Goal: Navigation & Orientation: Find specific page/section

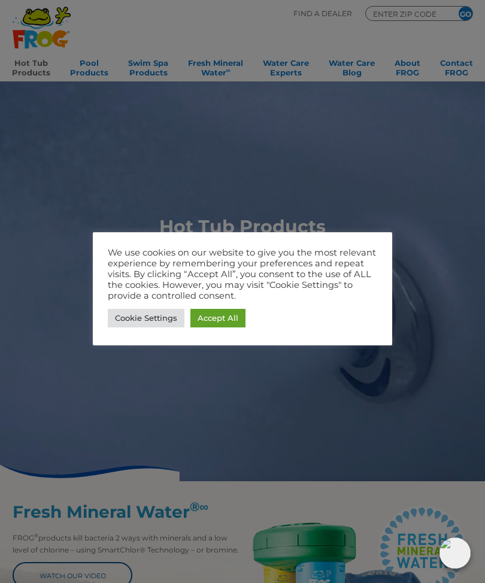
click at [228, 326] on link "Accept All" at bounding box center [217, 318] width 55 height 19
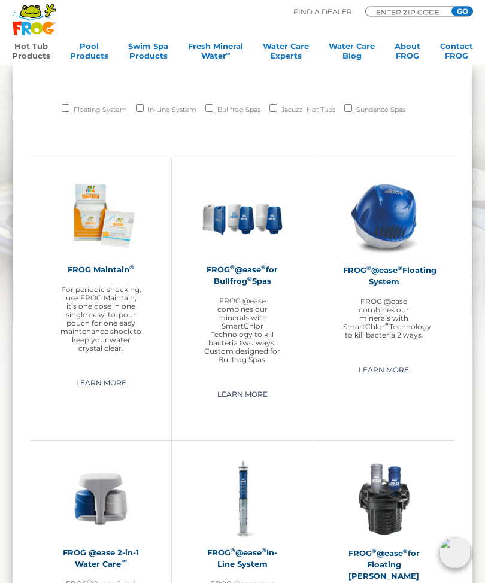
scroll to position [813, 0]
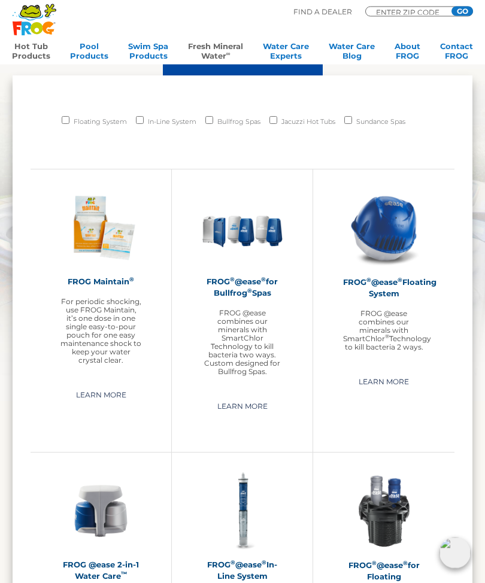
click at [219, 53] on link "Fresh Mineral Water ∞" at bounding box center [215, 53] width 55 height 24
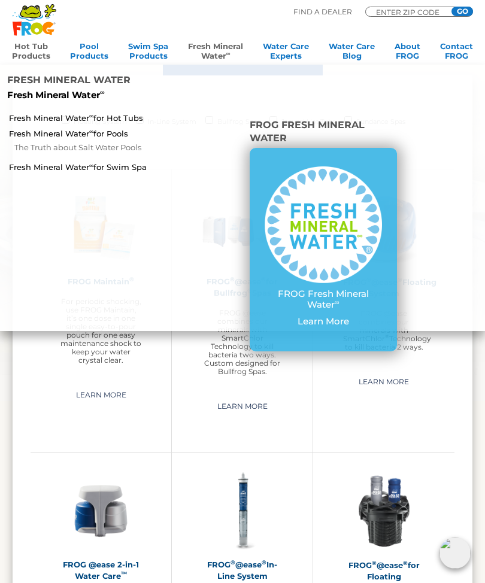
click at [319, 316] on p "Learn More" at bounding box center [323, 321] width 117 height 11
click at [326, 316] on p "Learn More" at bounding box center [323, 321] width 117 height 11
click at [57, 128] on link "Fresh Mineral Water ∞ for Pools" at bounding box center [84, 133] width 150 height 11
click at [64, 88] on li "Fresh Mineral Water Fresh Mineral Water ∞" at bounding box center [101, 87] width 202 height 45
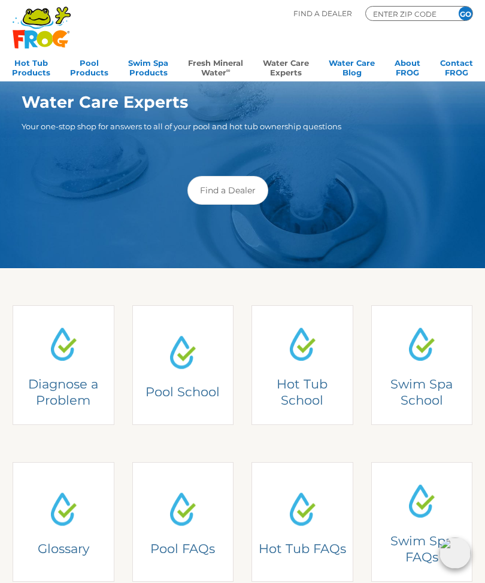
click at [215, 74] on link "Fresh Mineral Water ∞" at bounding box center [215, 67] width 55 height 24
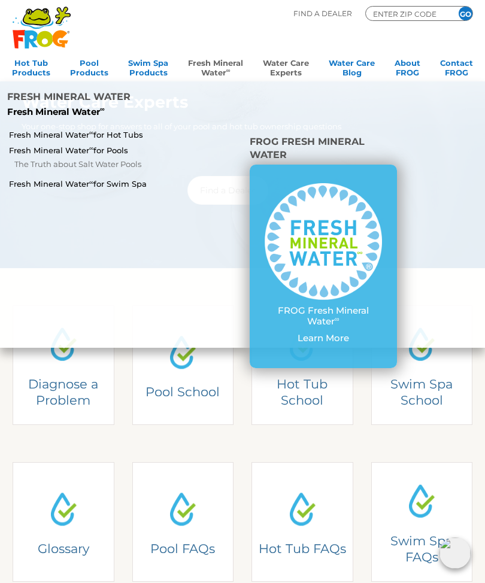
click at [364, 239] on img at bounding box center [323, 241] width 117 height 117
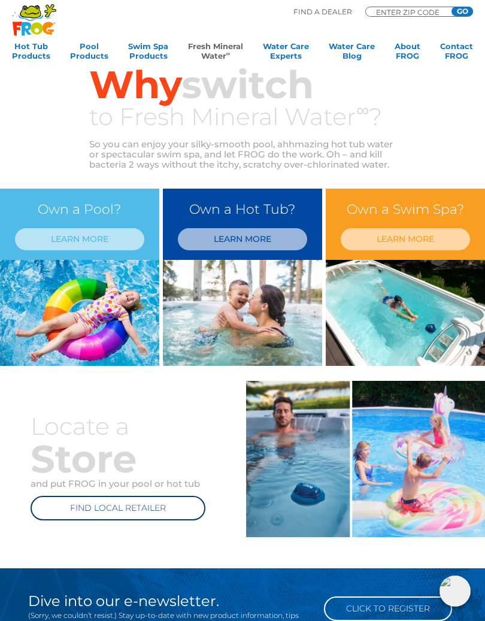
scroll to position [275, 0]
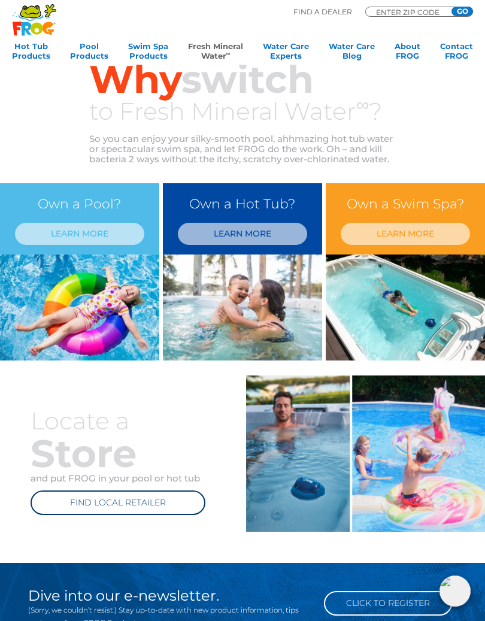
click at [262, 232] on link "LEARN MORE" at bounding box center [242, 234] width 129 height 22
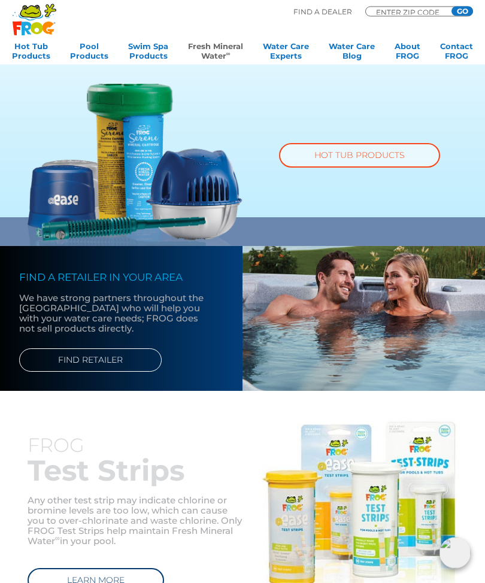
scroll to position [652, 0]
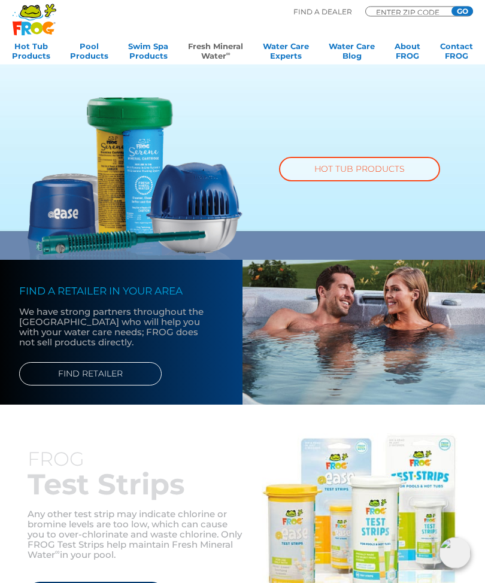
click at [98, 377] on link "FIND RETAILER" at bounding box center [90, 374] width 143 height 23
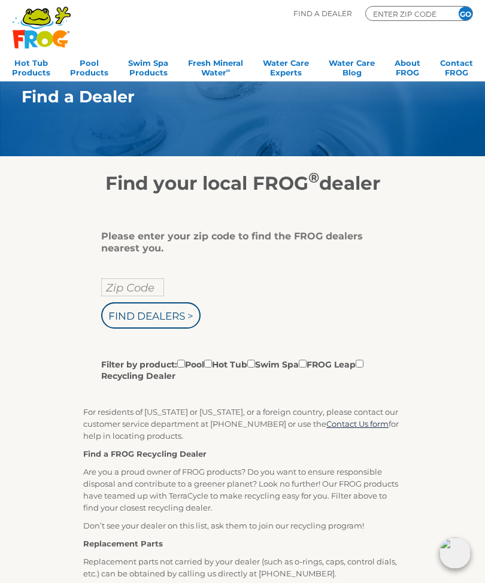
click at [141, 296] on input "Zip Code" at bounding box center [132, 288] width 63 height 18
click at [134, 288] on input "text" at bounding box center [132, 288] width 63 height 18
type input "37643"
click at [152, 318] on input "Find Dealers >" at bounding box center [150, 315] width 99 height 26
click at [170, 319] on input "Find Dealers >" at bounding box center [150, 315] width 99 height 26
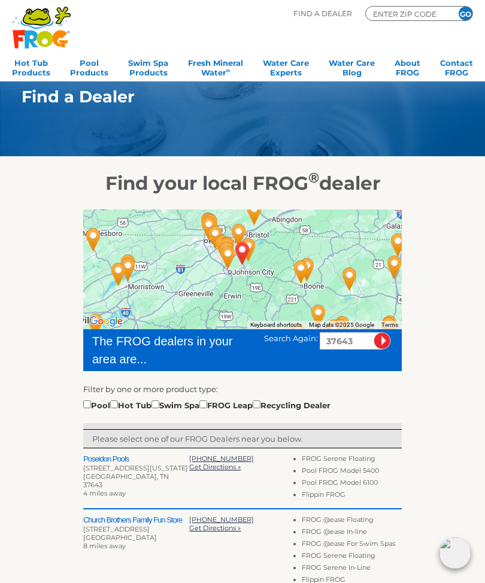
click at [210, 471] on span "Get Directions »" at bounding box center [215, 467] width 52 height 8
